Goal: Information Seeking & Learning: Stay updated

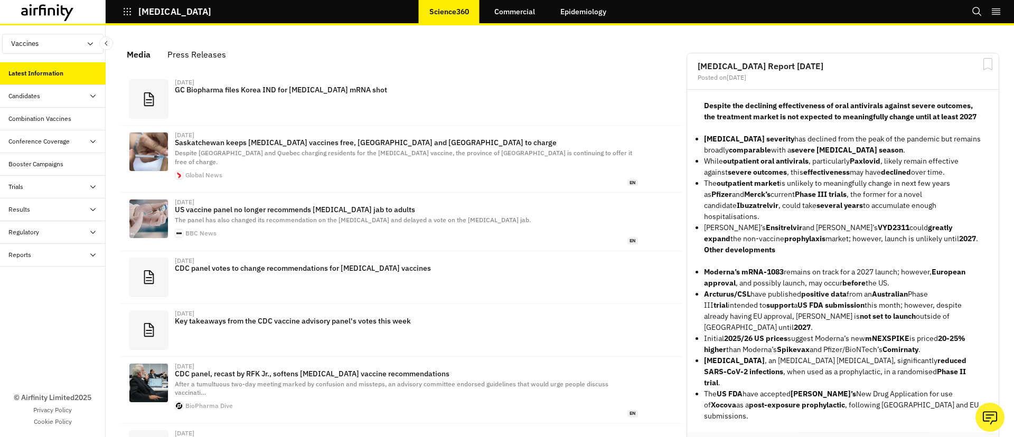
scroll to position [649, 317]
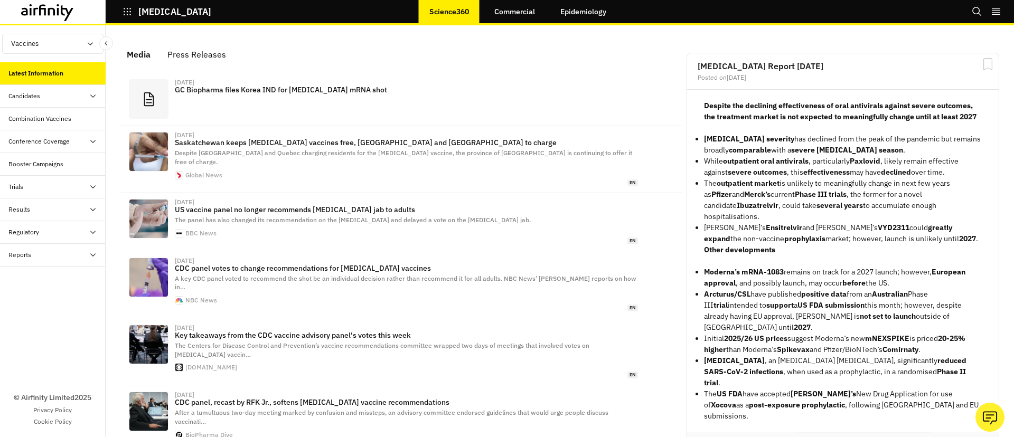
click at [586, 13] on link "Epidemiology" at bounding box center [583, 11] width 67 height 25
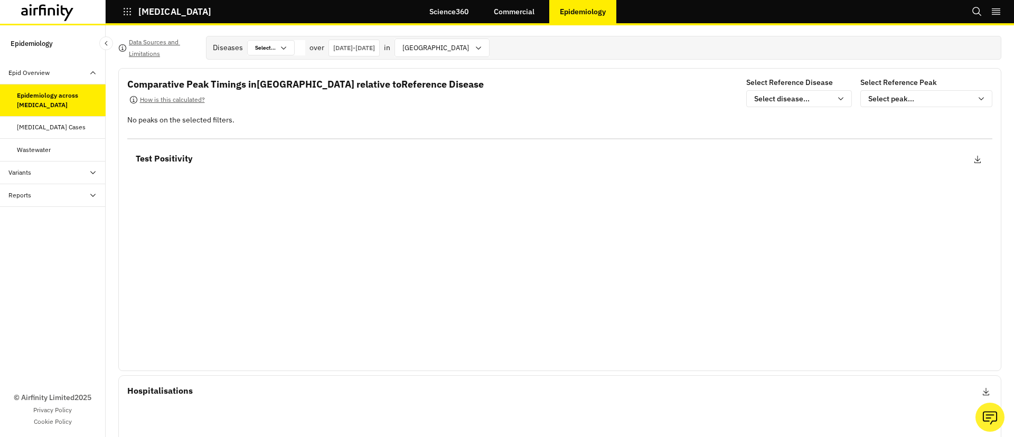
click at [69, 169] on div "Variants" at bounding box center [56, 173] width 97 height 10
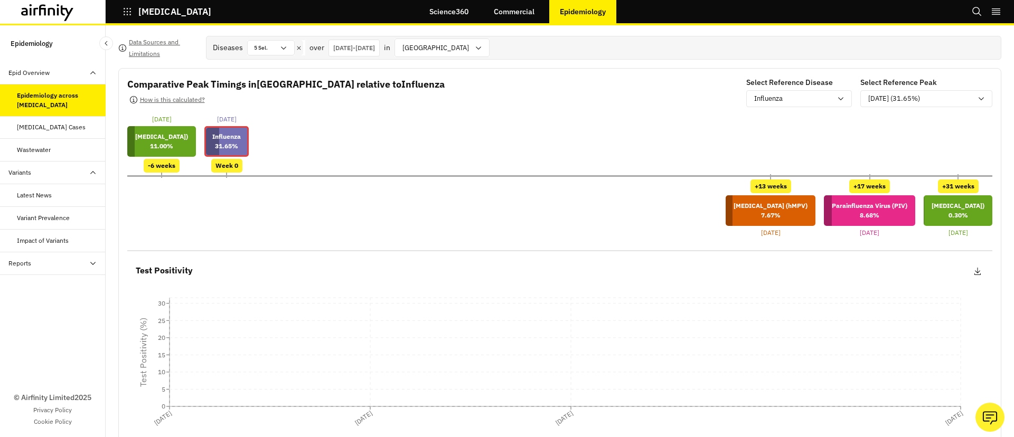
click at [42, 219] on div "Variant Prevalence" at bounding box center [43, 218] width 53 height 10
